Goal: Navigation & Orientation: Go to known website

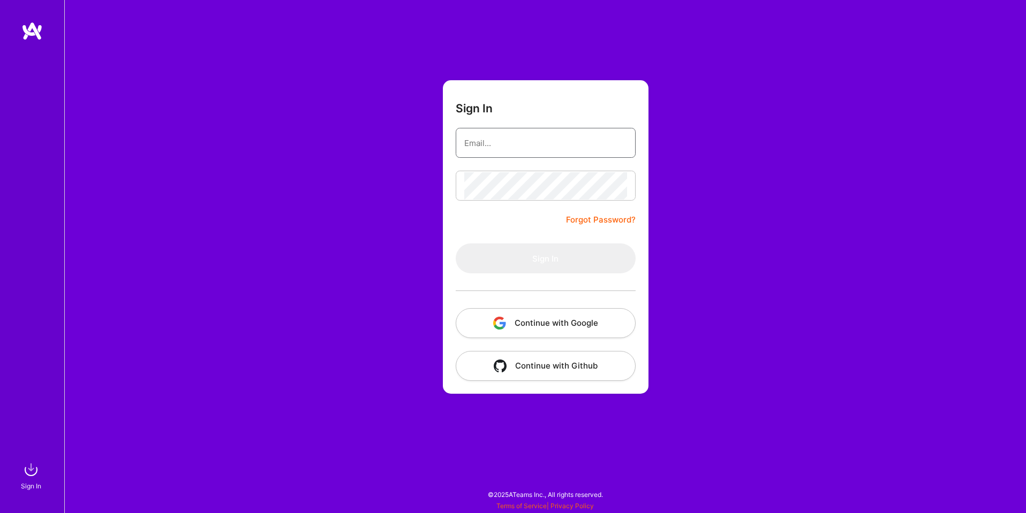
type input "[EMAIL_ADDRESS][DOMAIN_NAME]"
click at [593, 322] on button "Continue with Google" at bounding box center [546, 323] width 180 height 30
